Goal: Information Seeking & Learning: Learn about a topic

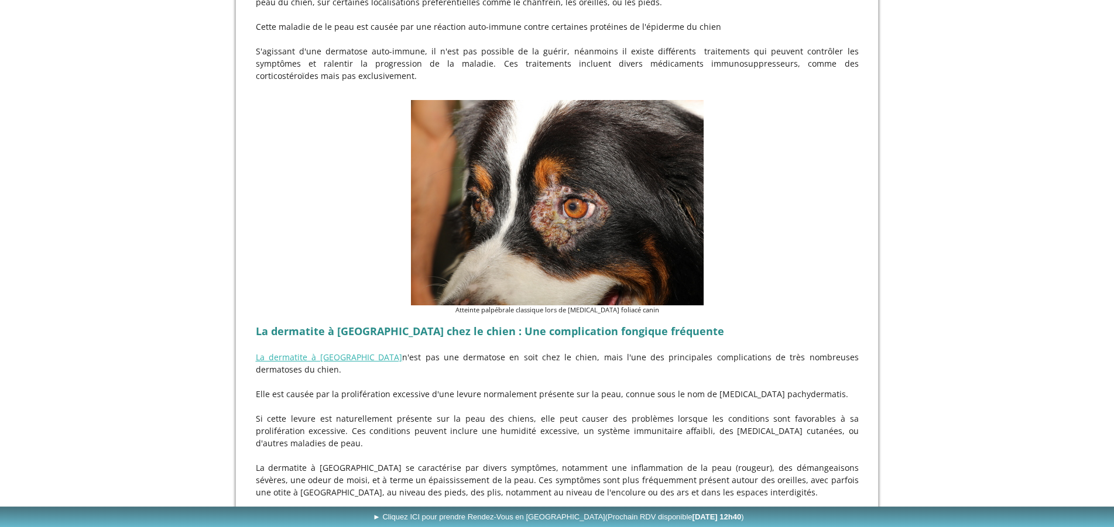
scroll to position [3232, 0]
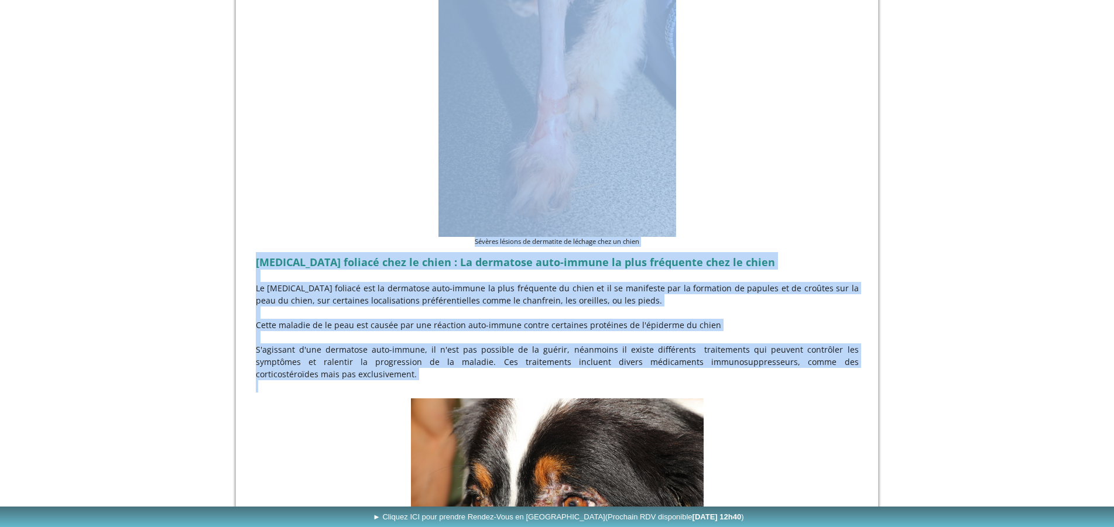
drag, startPoint x: 1113, startPoint y: 404, endPoint x: 1088, endPoint y: 32, distance: 373.7
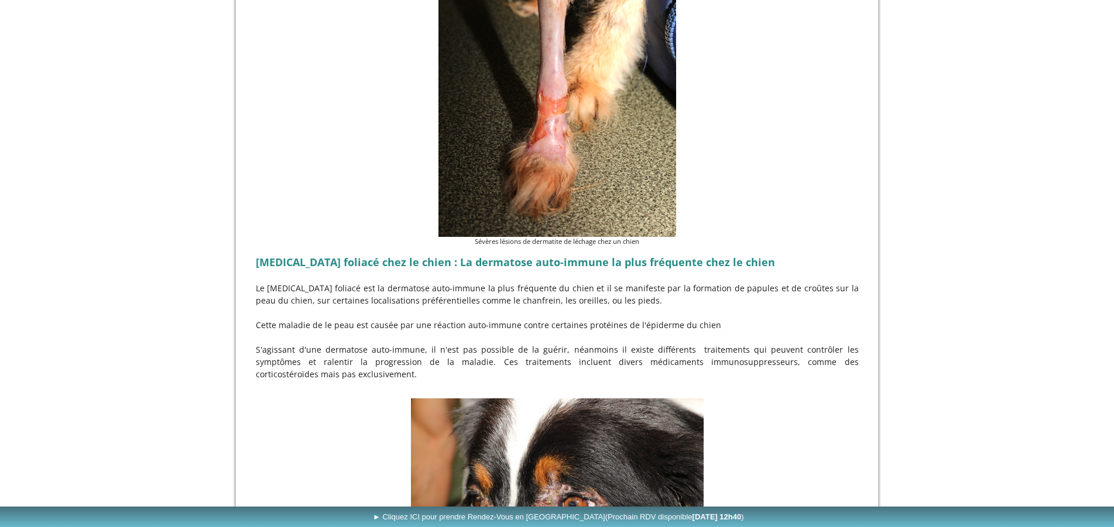
drag, startPoint x: 1037, startPoint y: 360, endPoint x: 1102, endPoint y: 371, distance: 65.8
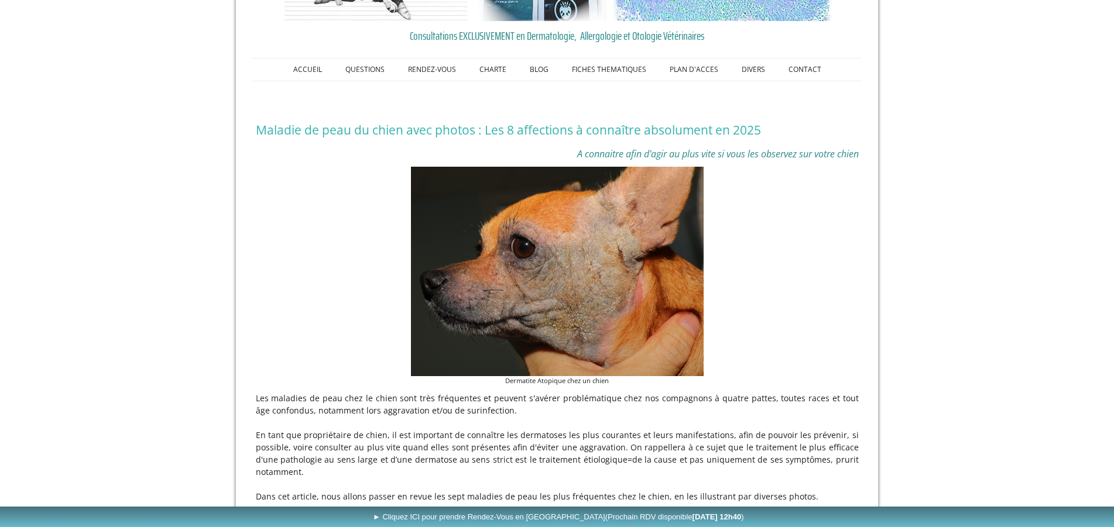
scroll to position [0, 0]
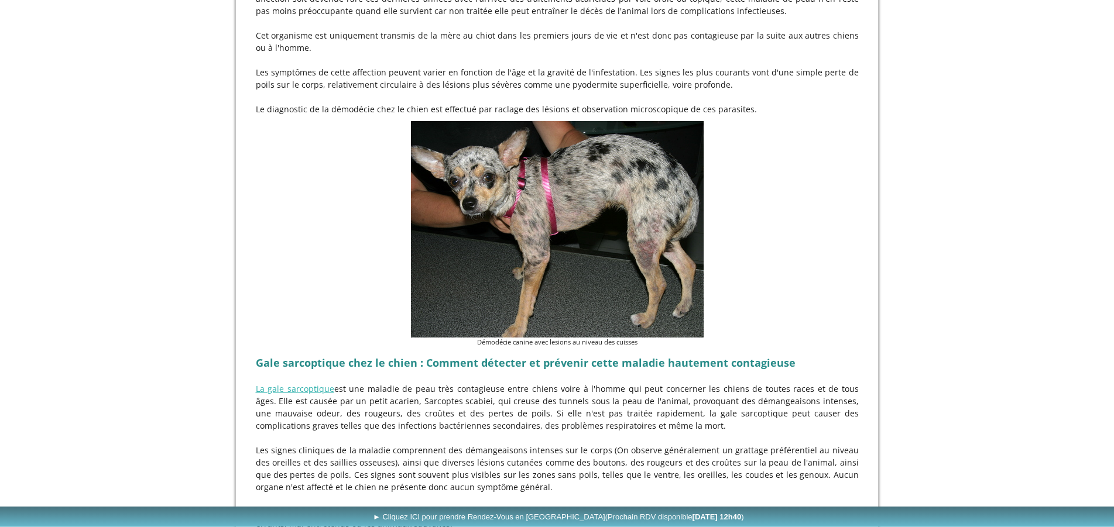
scroll to position [1313, 0]
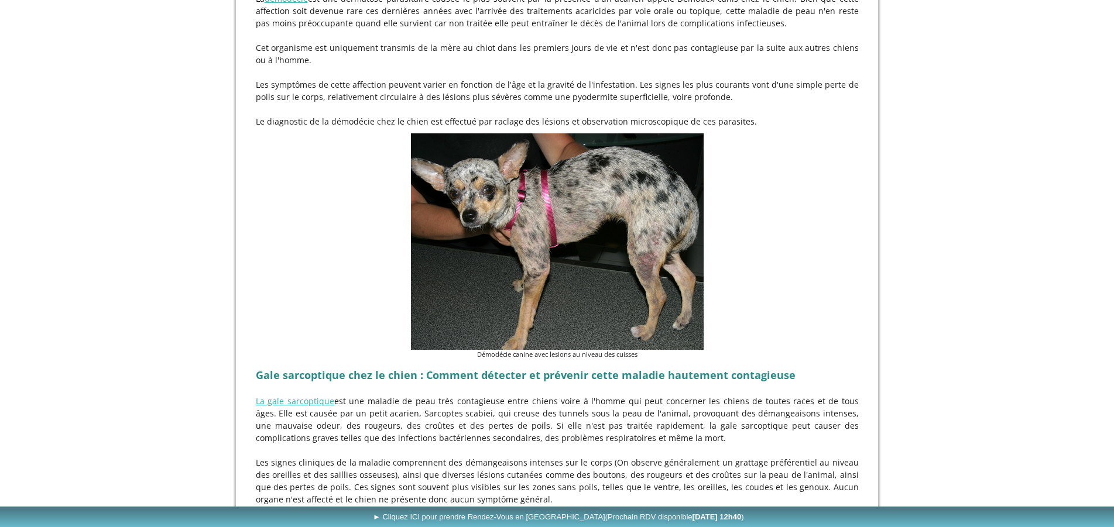
click at [580, 237] on img at bounding box center [557, 241] width 293 height 217
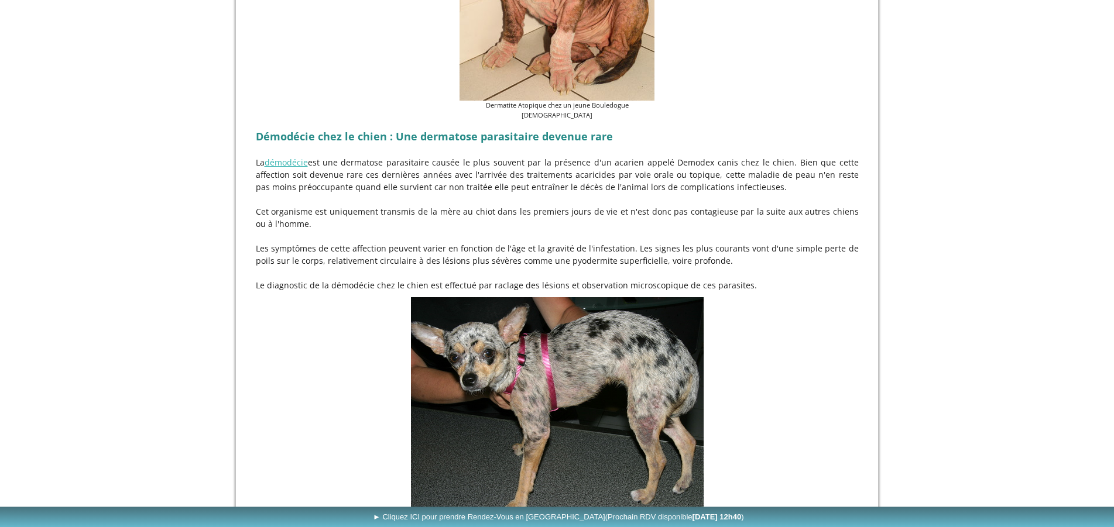
scroll to position [1134, 0]
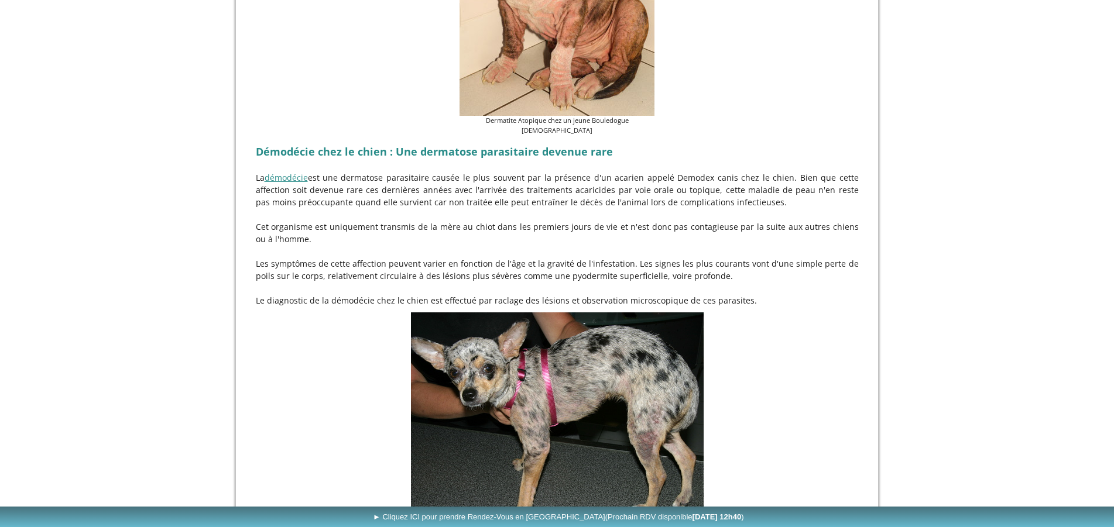
click at [290, 183] on link "démodécie" at bounding box center [286, 177] width 43 height 11
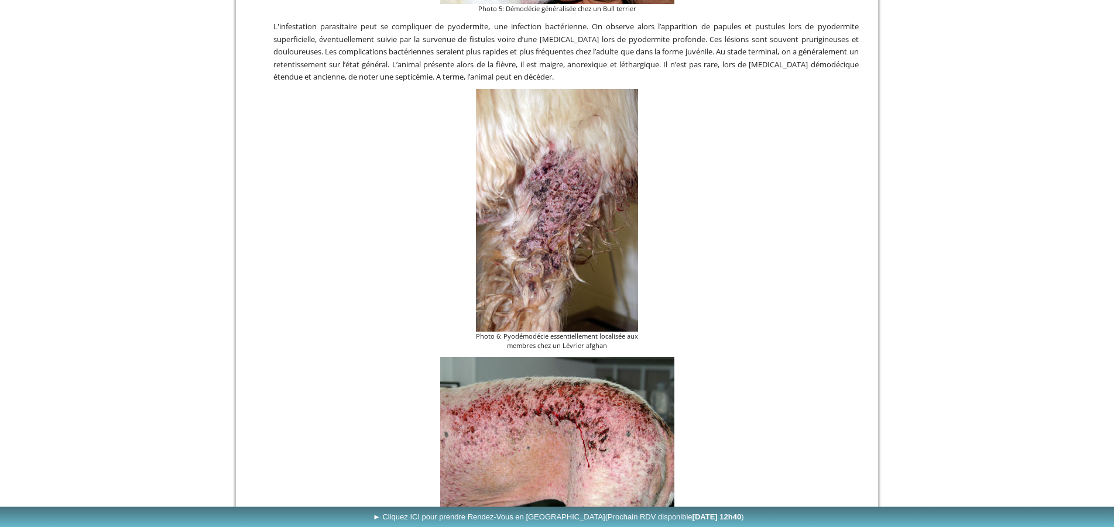
scroll to position [1970, 0]
